Goal: Task Accomplishment & Management: Complete application form

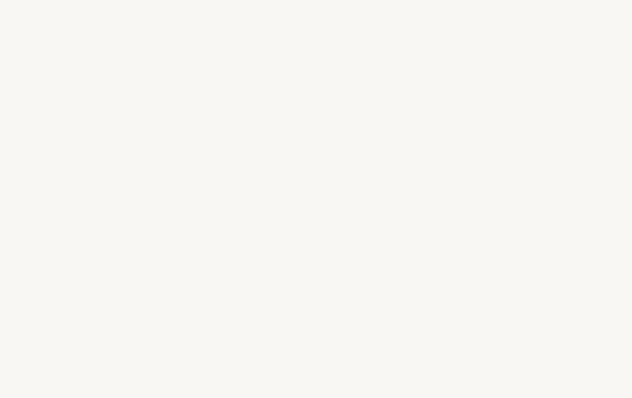
select select "ES"
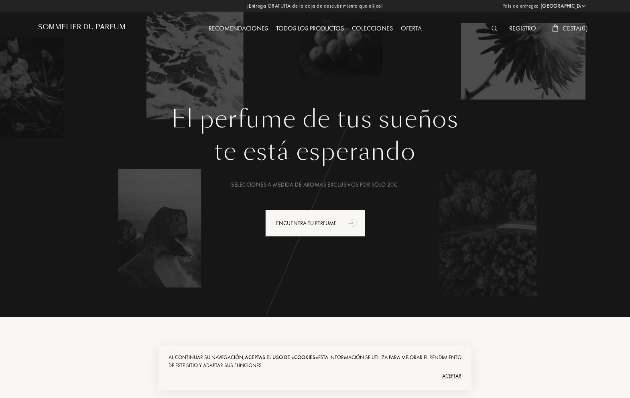
click at [523, 30] on div "Registro" at bounding box center [522, 29] width 35 height 10
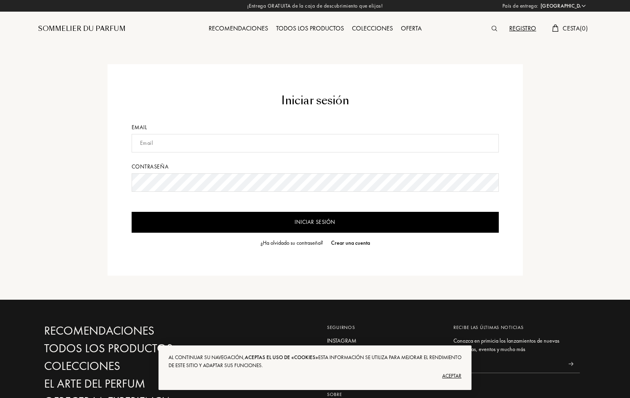
select select "ES"
click at [215, 141] on input "text" at bounding box center [315, 143] width 367 height 18
click at [184, 136] on input "text" at bounding box center [315, 143] width 367 height 18
click at [234, 30] on div "Recomendaciones" at bounding box center [238, 29] width 67 height 10
click at [272, 136] on input "text" at bounding box center [315, 143] width 367 height 18
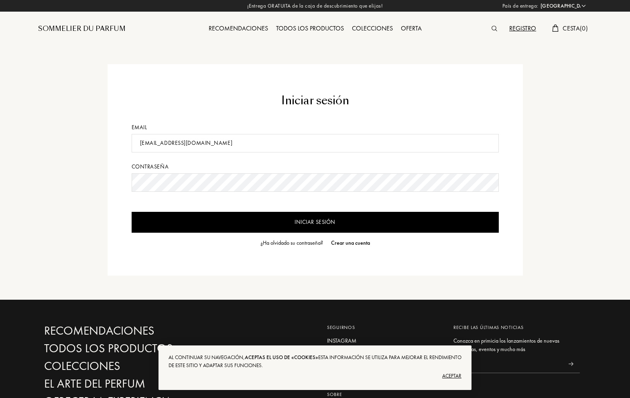
type input "gakheira@gmail.com"
click at [309, 241] on div "¿Ha olvidado su contraseña?" at bounding box center [291, 243] width 63 height 8
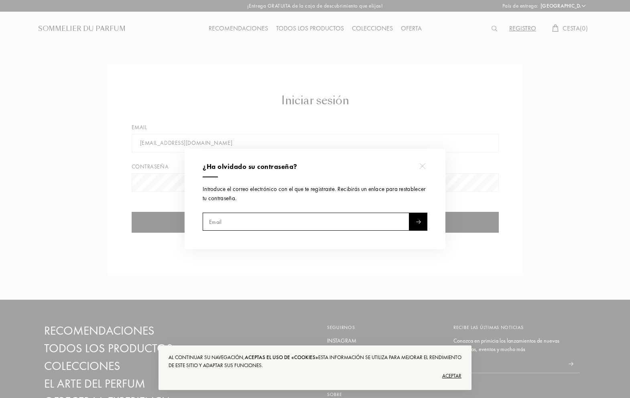
click at [305, 227] on input "text" at bounding box center [306, 222] width 207 height 18
type input "gakheira@gmail.com"
click at [424, 220] on div at bounding box center [418, 222] width 18 height 18
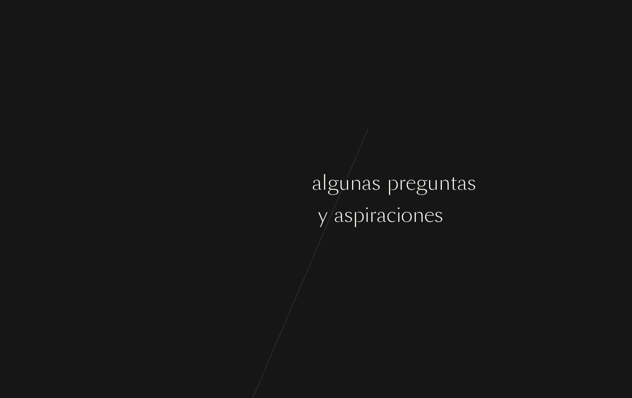
click at [303, 184] on div "n" at bounding box center [300, 183] width 12 height 30
click at [320, 245] on div "E m p e c e m o s c o n a l g u n a s p r e g u n t a s e n s u s g u s t o s y…" at bounding box center [316, 199] width 632 height 398
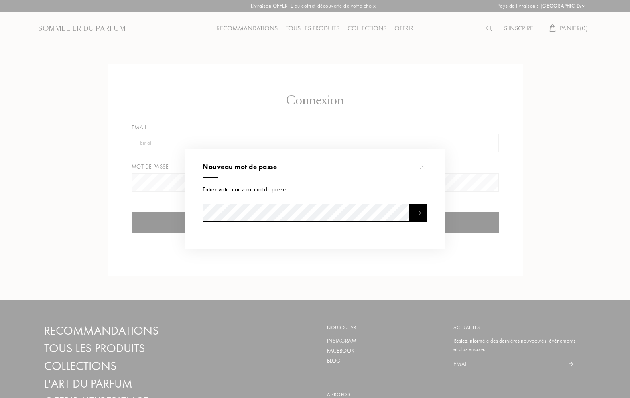
select select "ES"
click at [427, 166] on div at bounding box center [422, 166] width 18 height 18
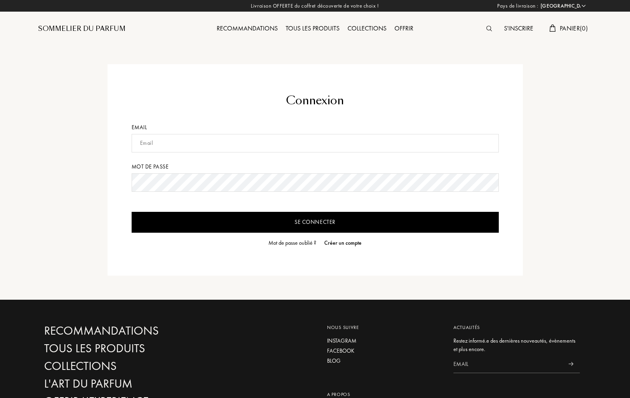
click at [267, 148] on input "text" at bounding box center [315, 143] width 367 height 18
click at [235, 192] on form "Connexion Email Mot de passe Se connecter Mot de passe oublié ? Créer un compte" at bounding box center [315, 169] width 367 height 155
click at [217, 139] on input "text" at bounding box center [315, 143] width 367 height 18
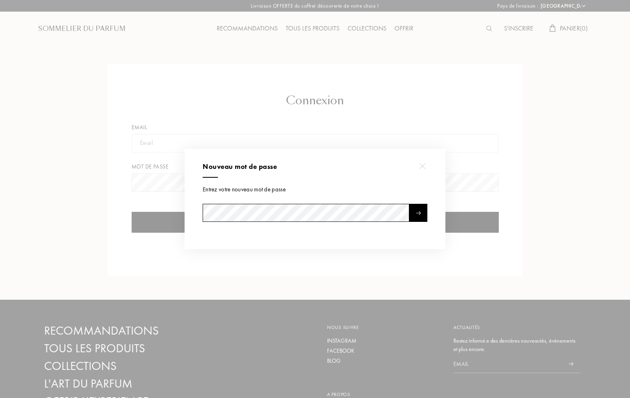
select select "ES"
click at [421, 215] on div at bounding box center [418, 213] width 18 height 18
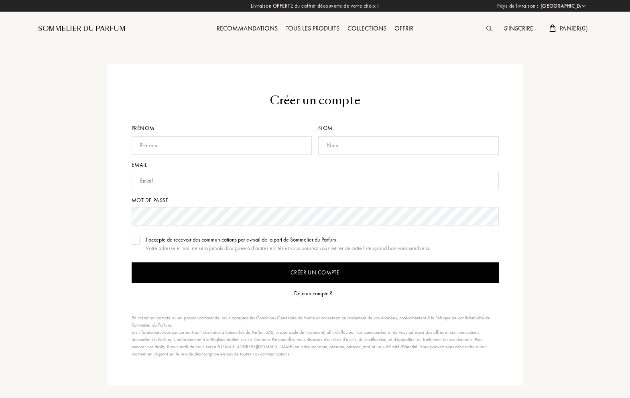
select select "ES"
